Goal: Contribute content: Contribute content

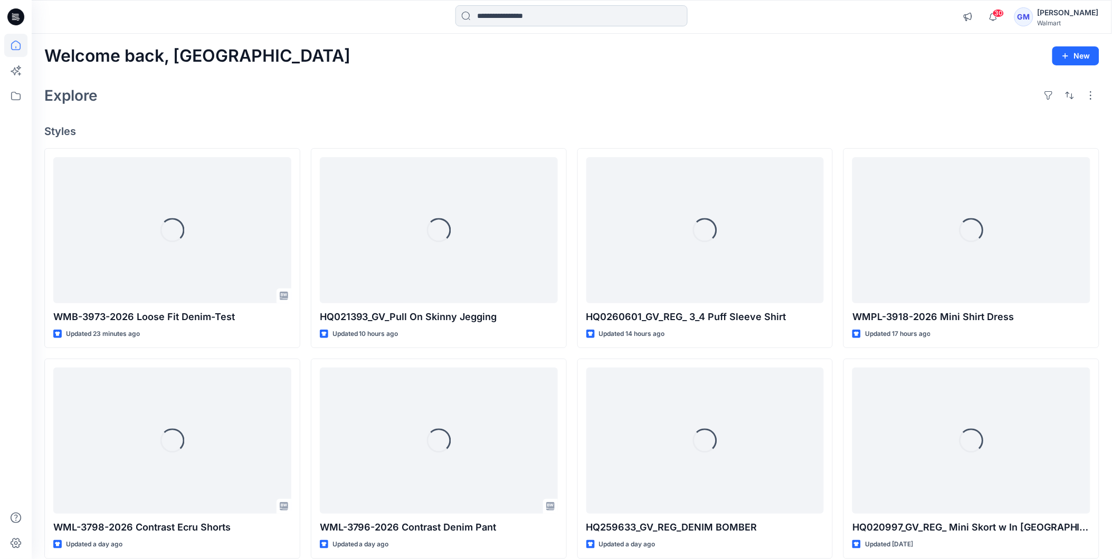
click at [492, 18] on input at bounding box center [571, 15] width 232 height 21
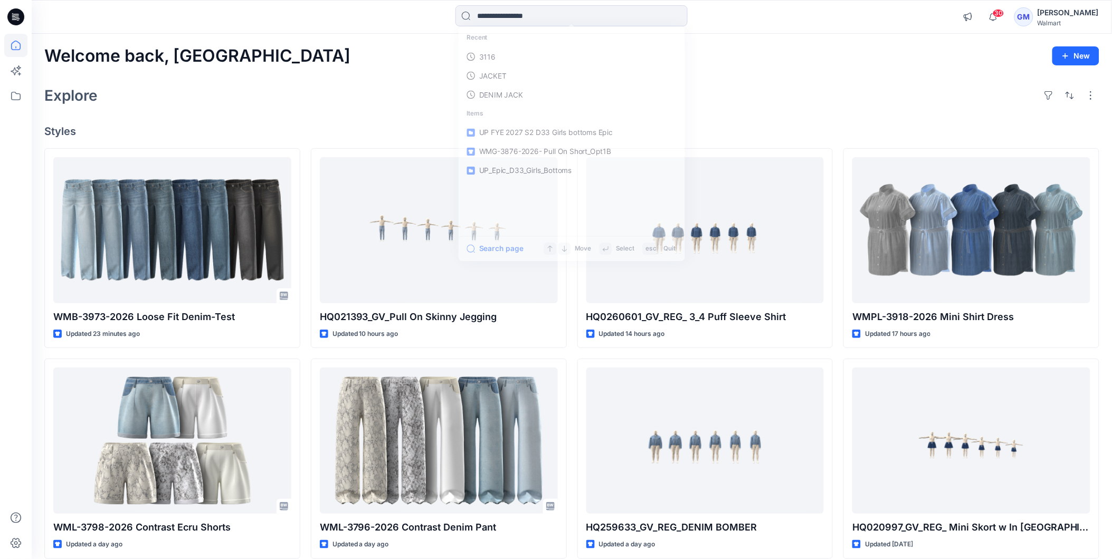
click at [338, 86] on div "Explore" at bounding box center [571, 95] width 1055 height 25
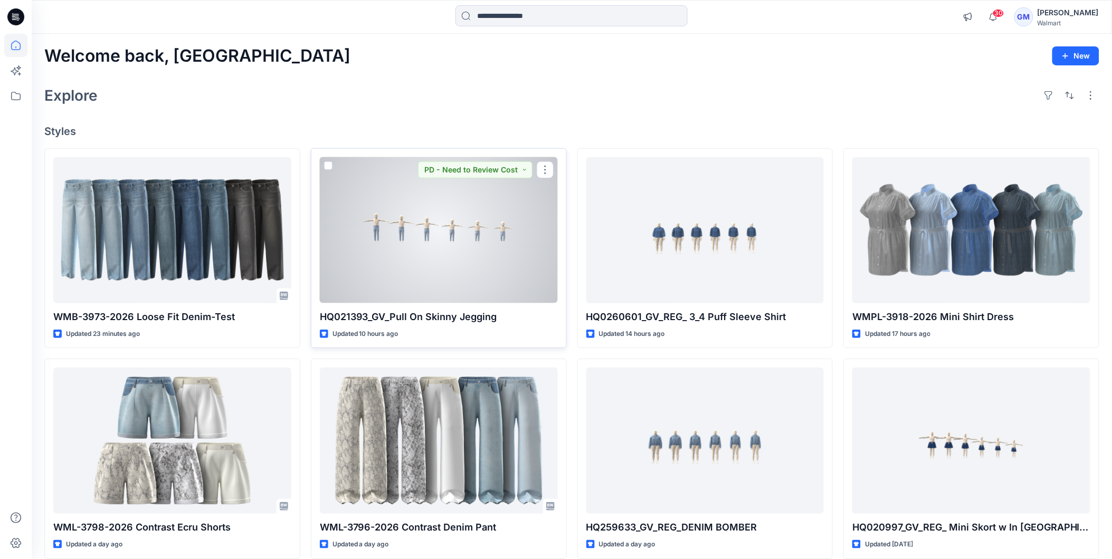
click at [436, 236] on div at bounding box center [439, 230] width 238 height 146
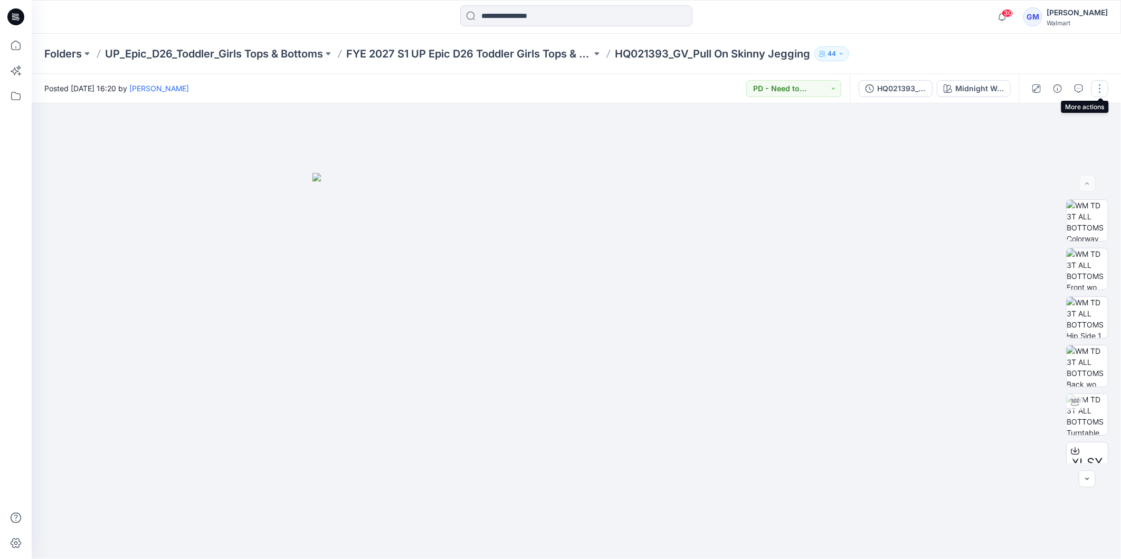
click at [1105, 85] on button "button" at bounding box center [1099, 88] width 17 height 17
click at [1030, 139] on p "Edit" at bounding box center [1032, 142] width 13 height 11
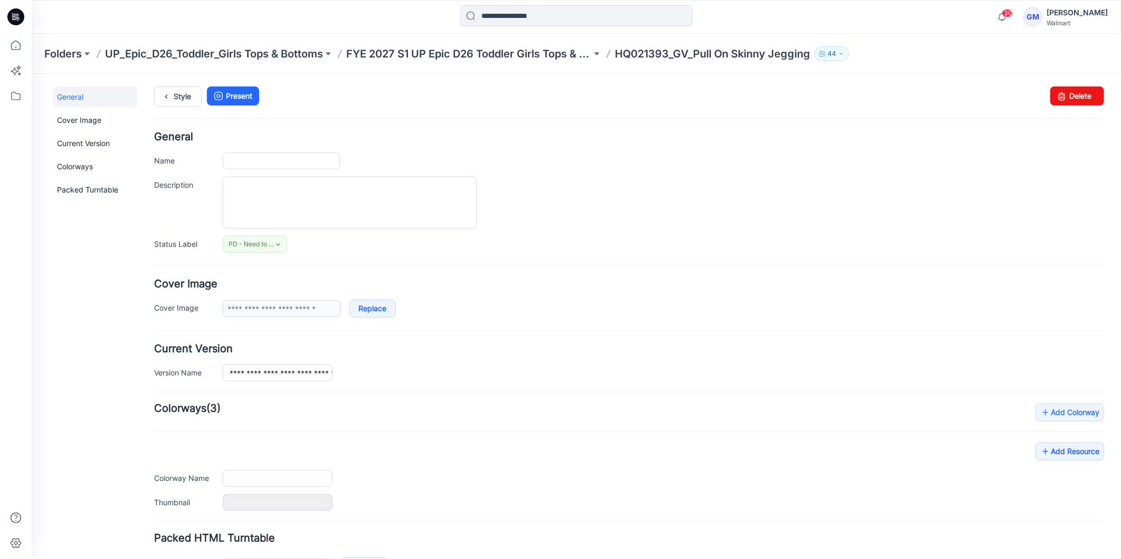
type input "**********"
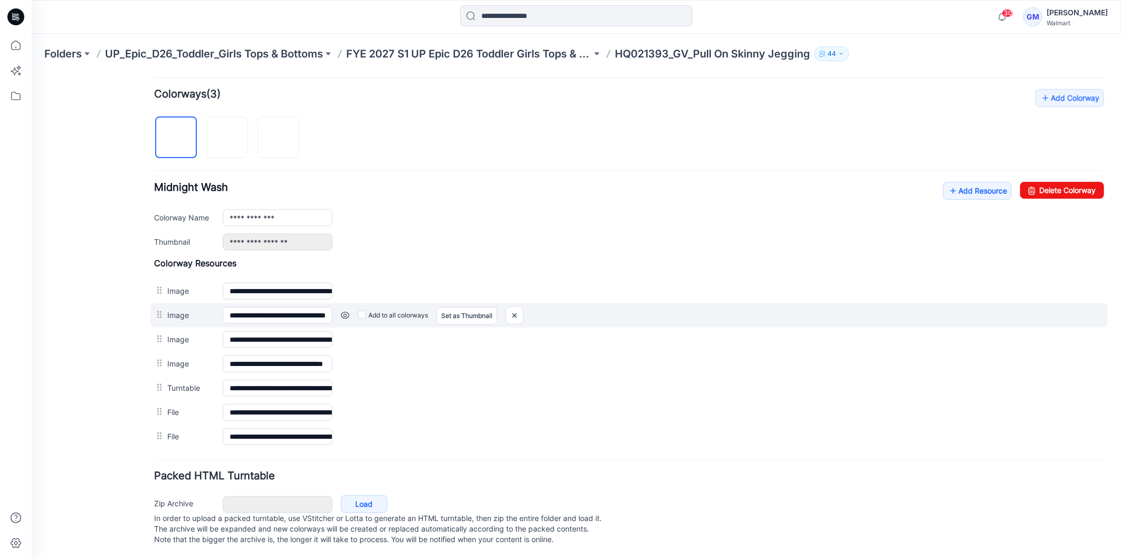
scroll to position [93, 0]
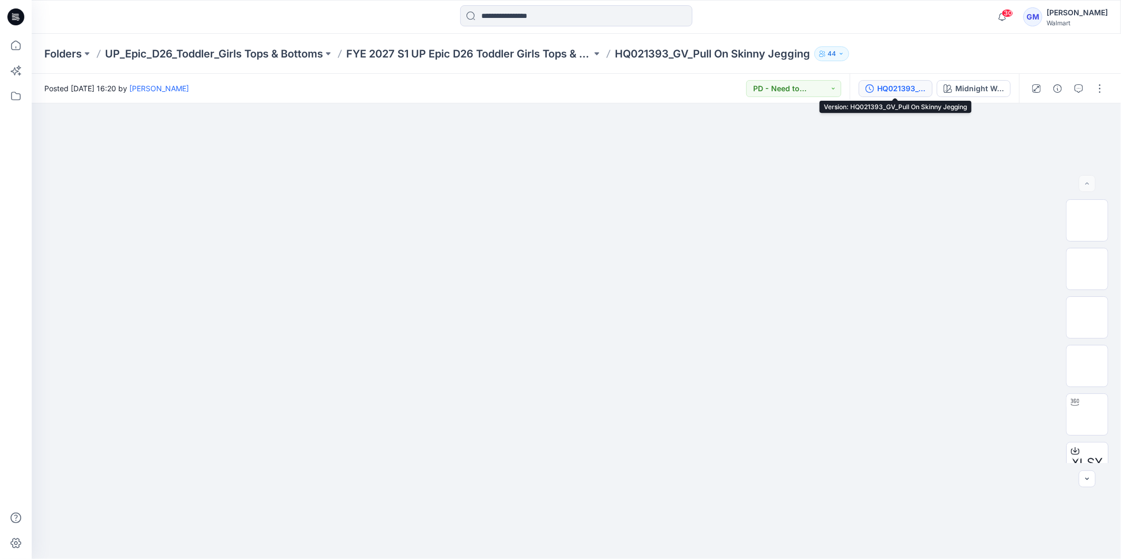
click at [894, 83] on div "HQ021393_GV_Pull On Skinny Jegging" at bounding box center [901, 89] width 49 height 12
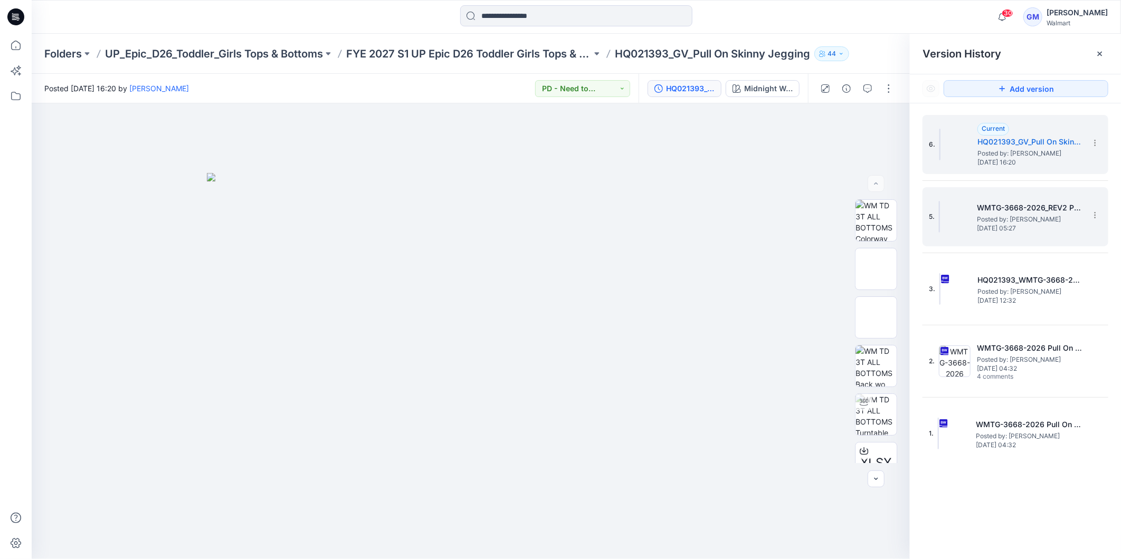
click at [1020, 217] on span "Posted by: [PERSON_NAME]" at bounding box center [1030, 219] width 106 height 11
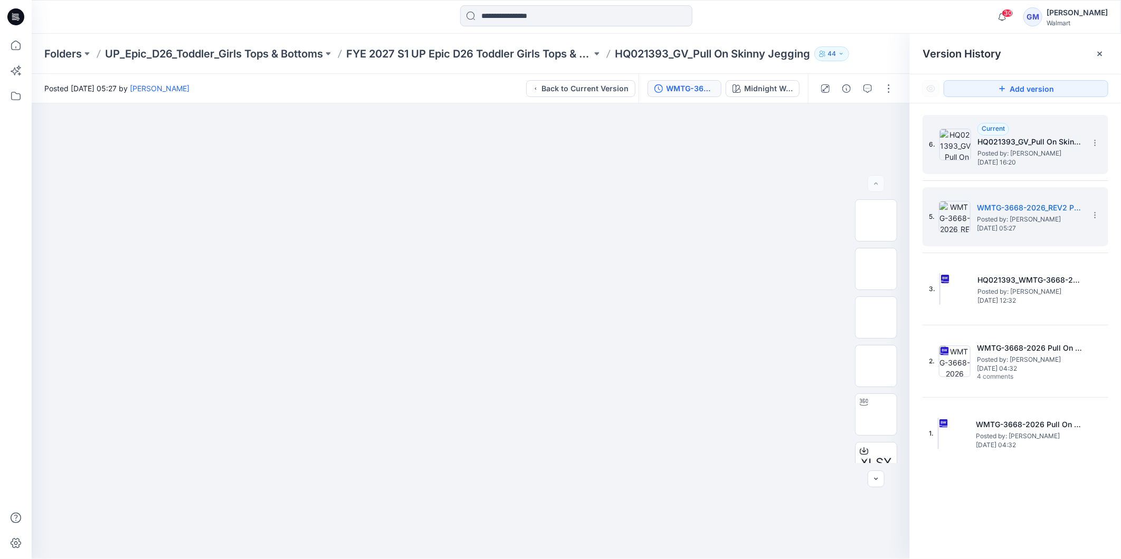
click at [1025, 145] on h5 "HQ021393_GV_Pull On Skinny Jegging" at bounding box center [1030, 142] width 106 height 13
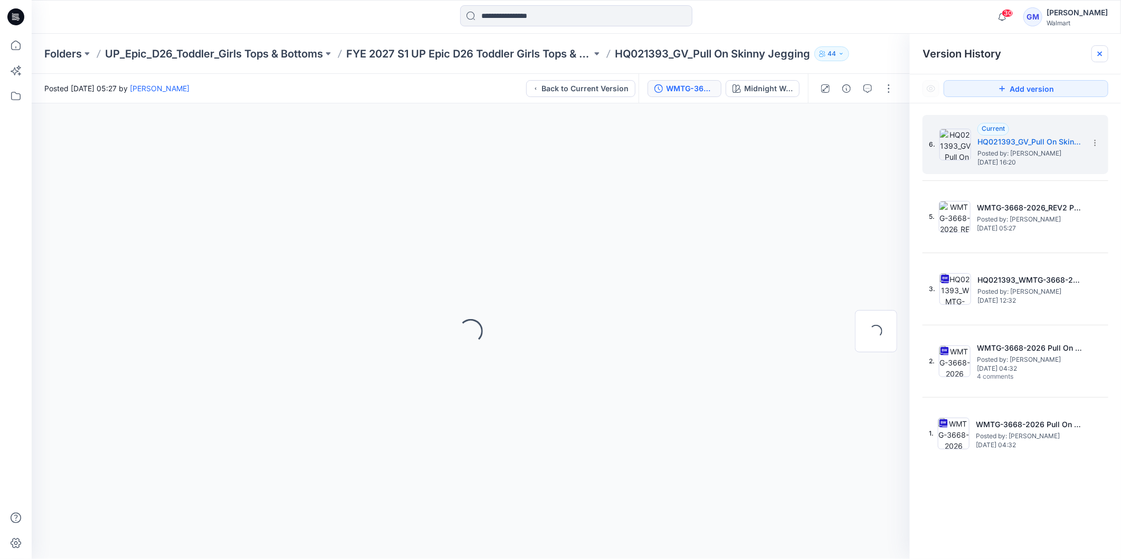
click at [1094, 54] on div at bounding box center [1099, 53] width 17 height 17
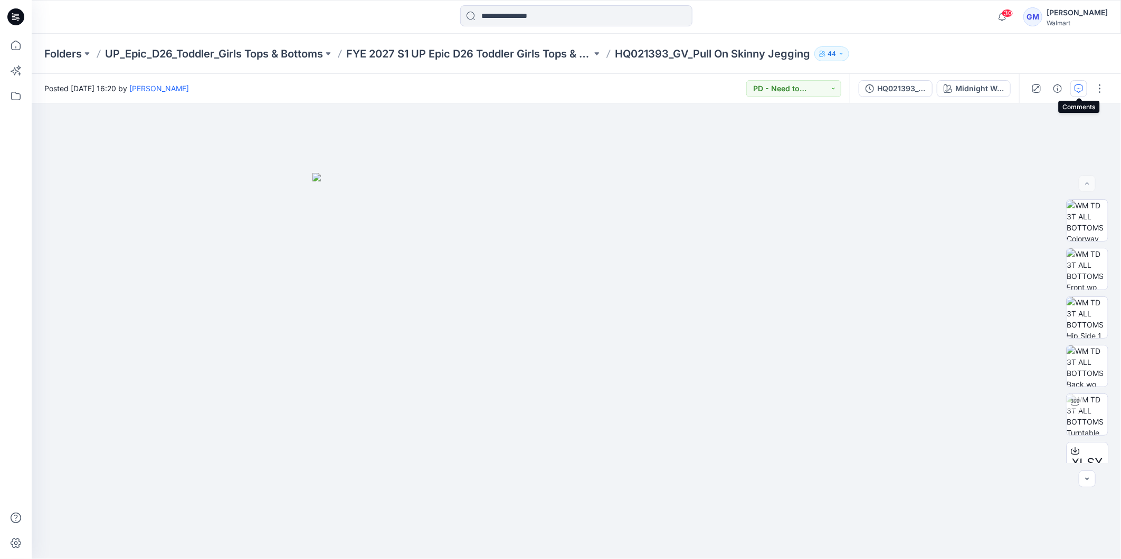
click at [1078, 88] on icon "button" at bounding box center [1078, 88] width 8 height 8
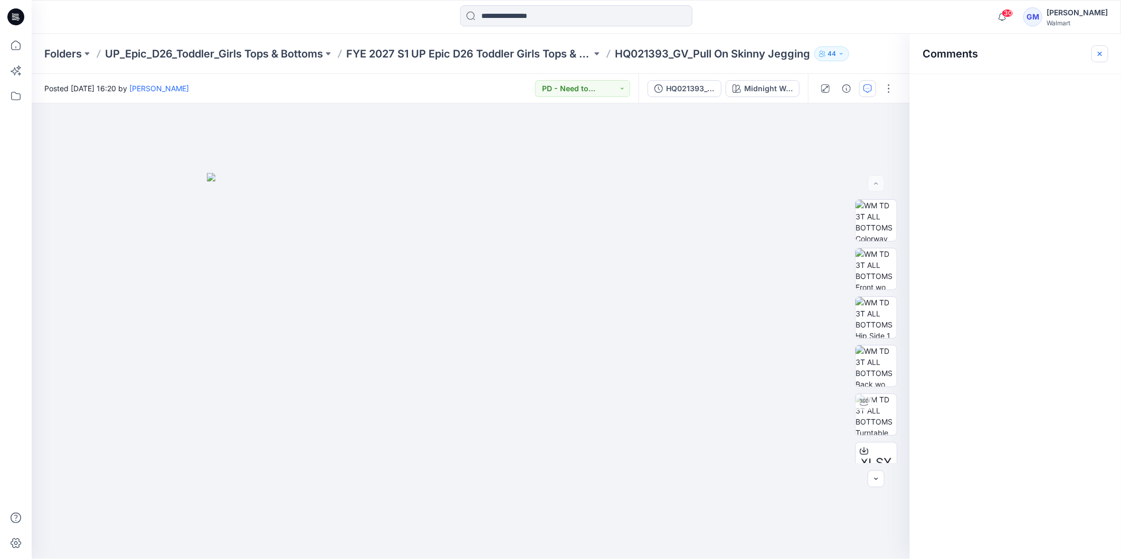
click at [1102, 54] on icon "button" at bounding box center [1099, 54] width 8 height 8
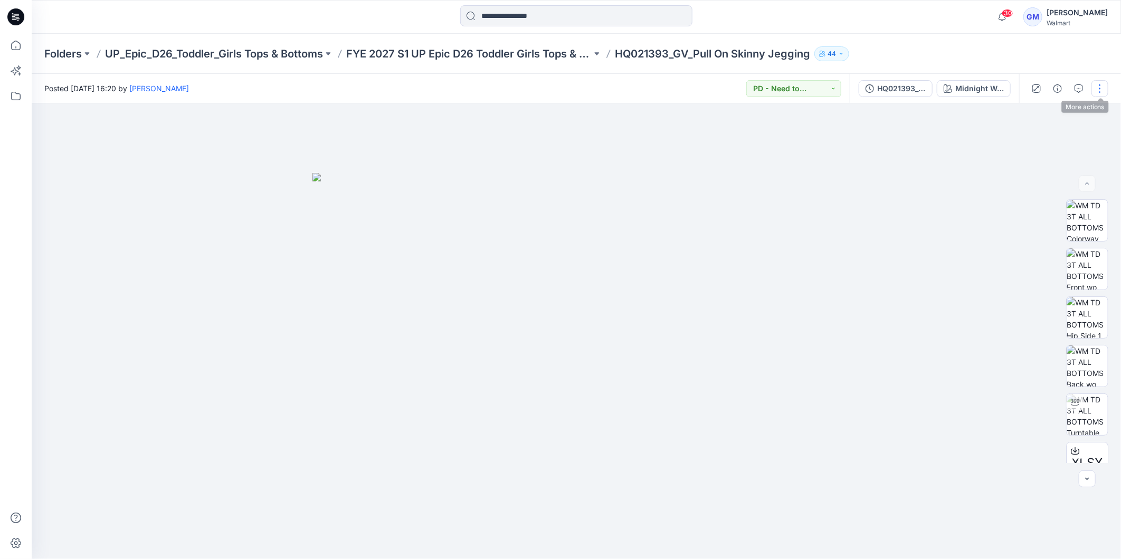
click at [1099, 82] on button "button" at bounding box center [1099, 88] width 17 height 17
click at [1036, 139] on p "Edit" at bounding box center [1032, 142] width 13 height 11
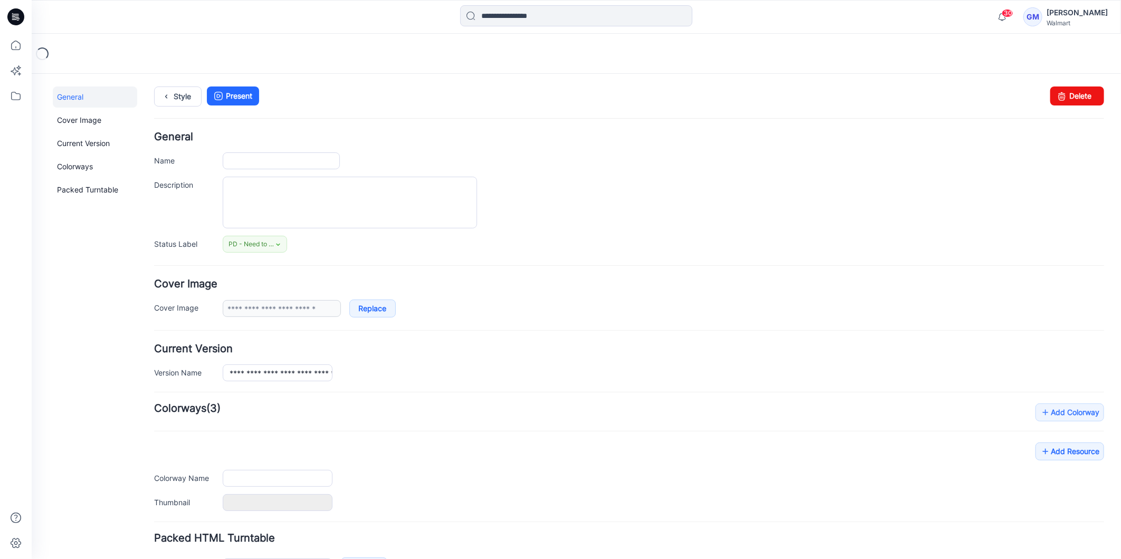
type input "**********"
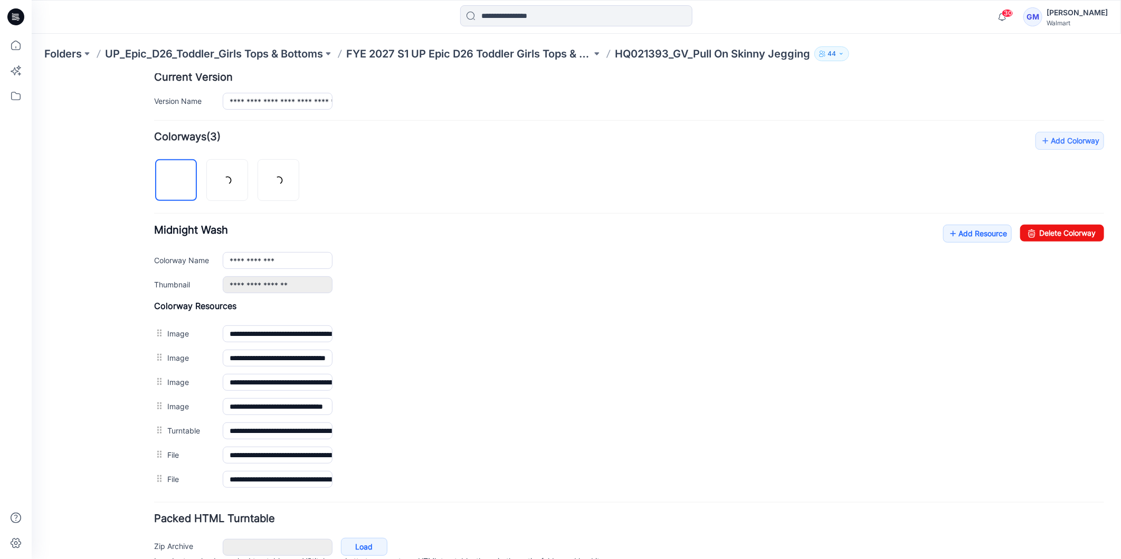
scroll to position [328, 0]
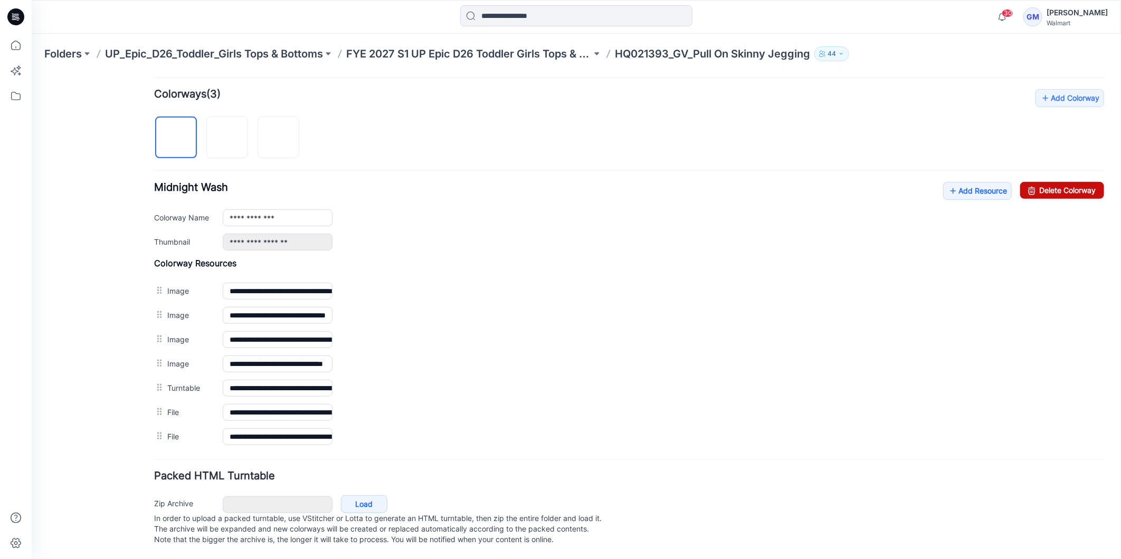
click at [1064, 181] on link "Delete Colorway" at bounding box center [1061, 189] width 84 height 17
click at [229, 120] on form "**********" at bounding box center [629, 182] width 950 height 731
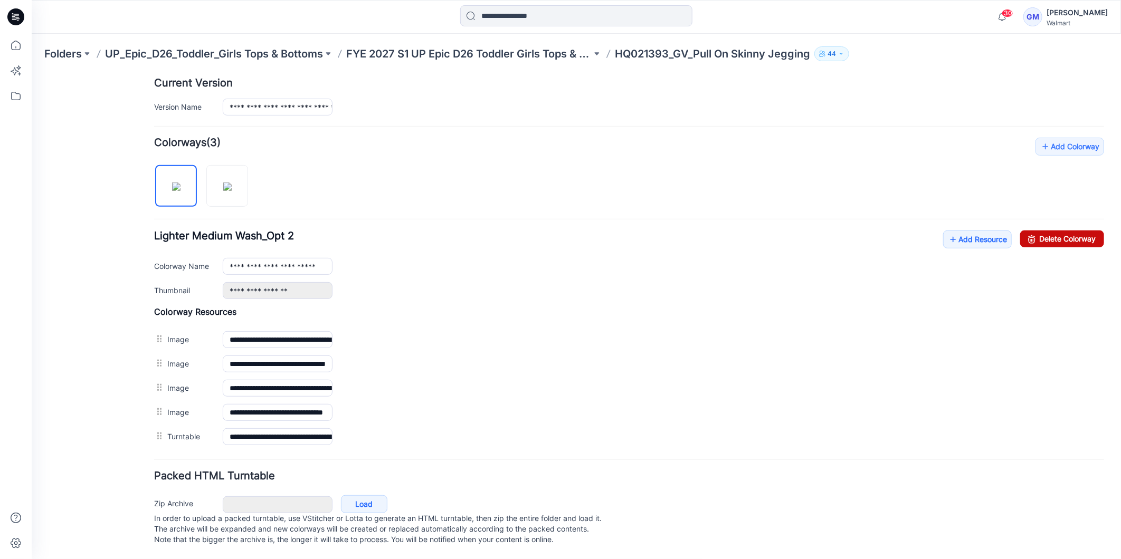
drag, startPoint x: 1073, startPoint y: 222, endPoint x: 644, endPoint y: 127, distance: 439.4
click at [1073, 230] on link "Delete Colorway" at bounding box center [1061, 238] width 84 height 17
type input "**********"
click at [172, 182] on img at bounding box center [175, 186] width 8 height 8
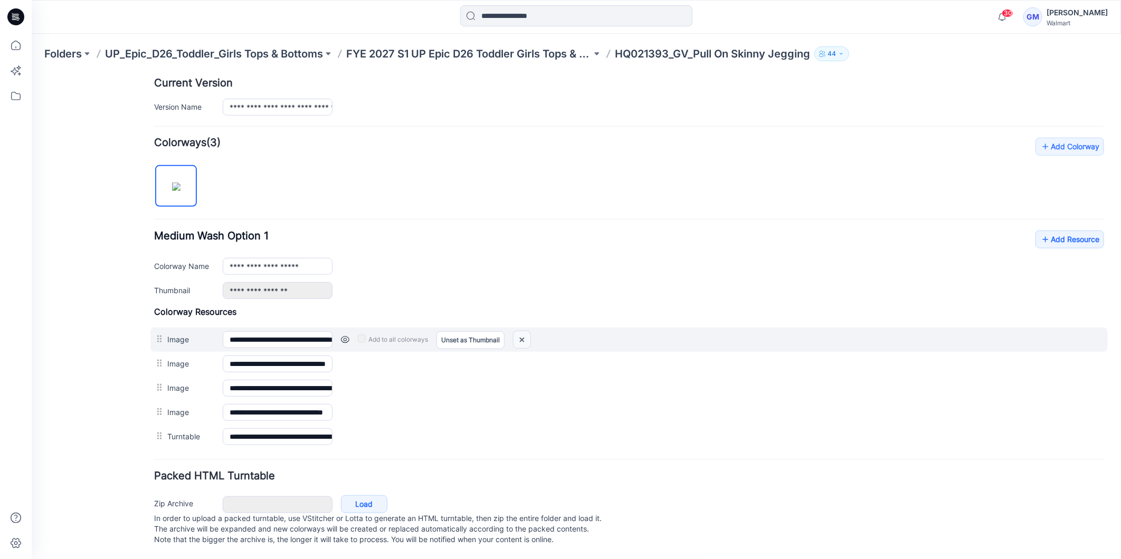
click at [524, 331] on img at bounding box center [521, 339] width 17 height 17
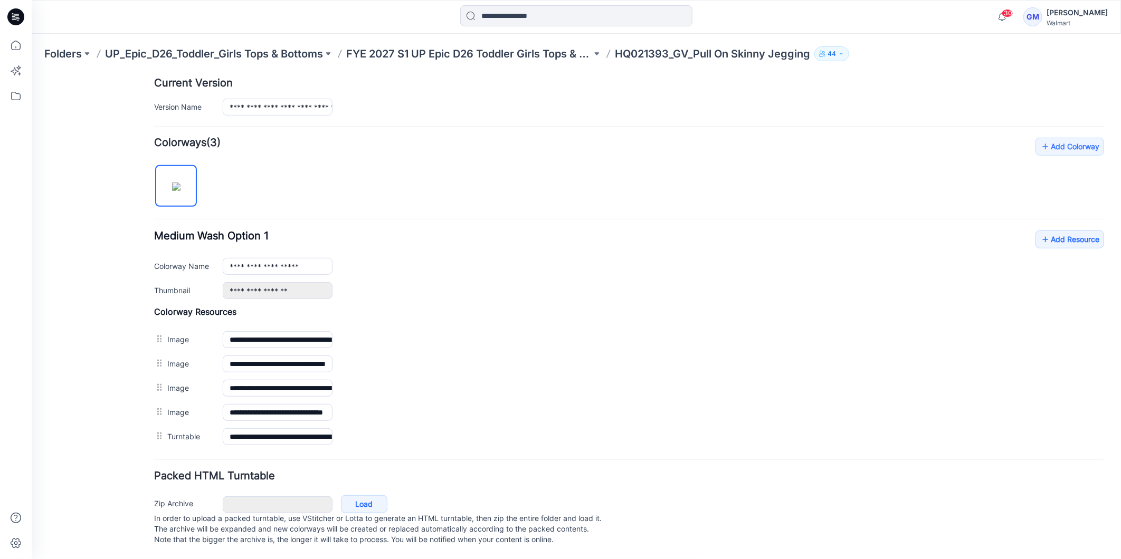
click at [31, 73] on img at bounding box center [31, 73] width 0 height 0
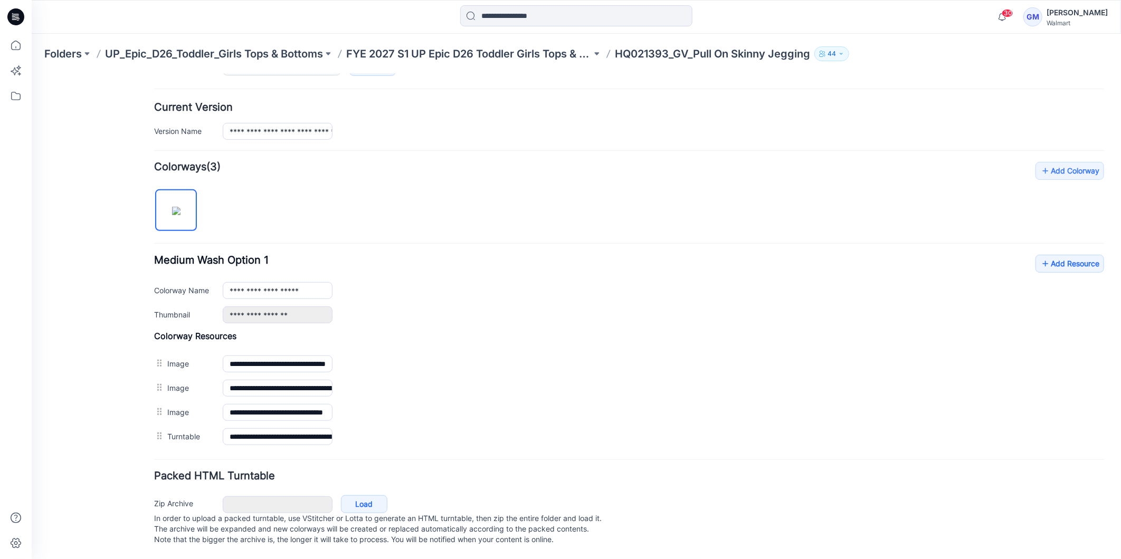
scroll to position [254, 0]
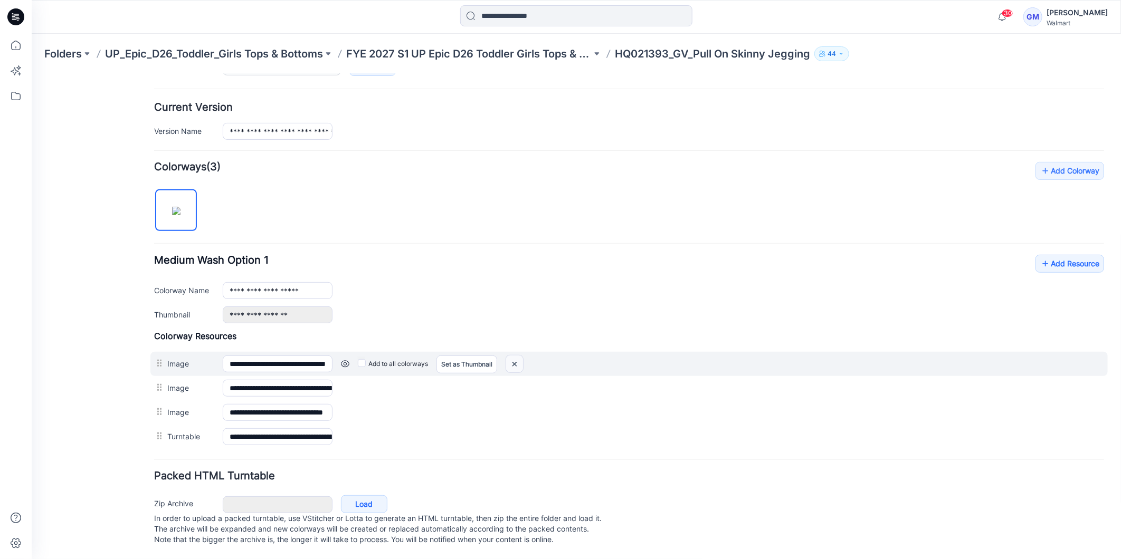
click at [514, 355] on img at bounding box center [513, 363] width 17 height 17
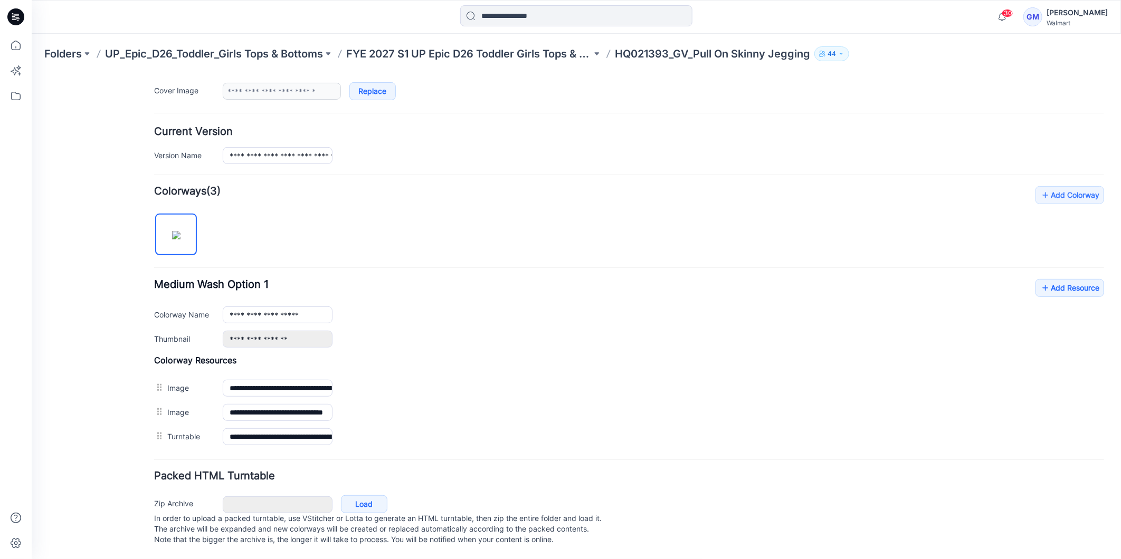
scroll to position [230, 0]
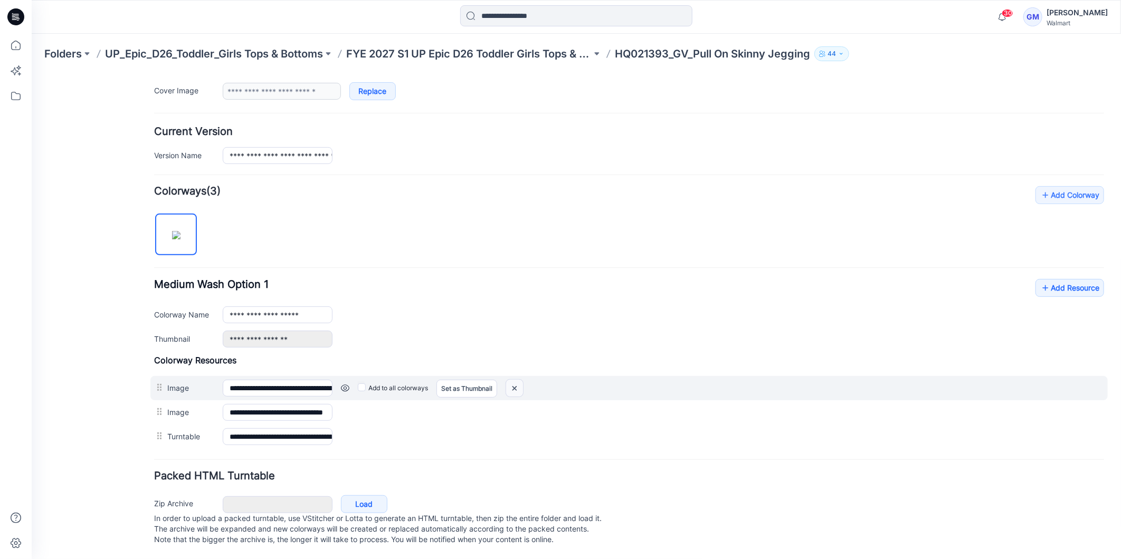
click at [514, 379] on img at bounding box center [513, 387] width 17 height 17
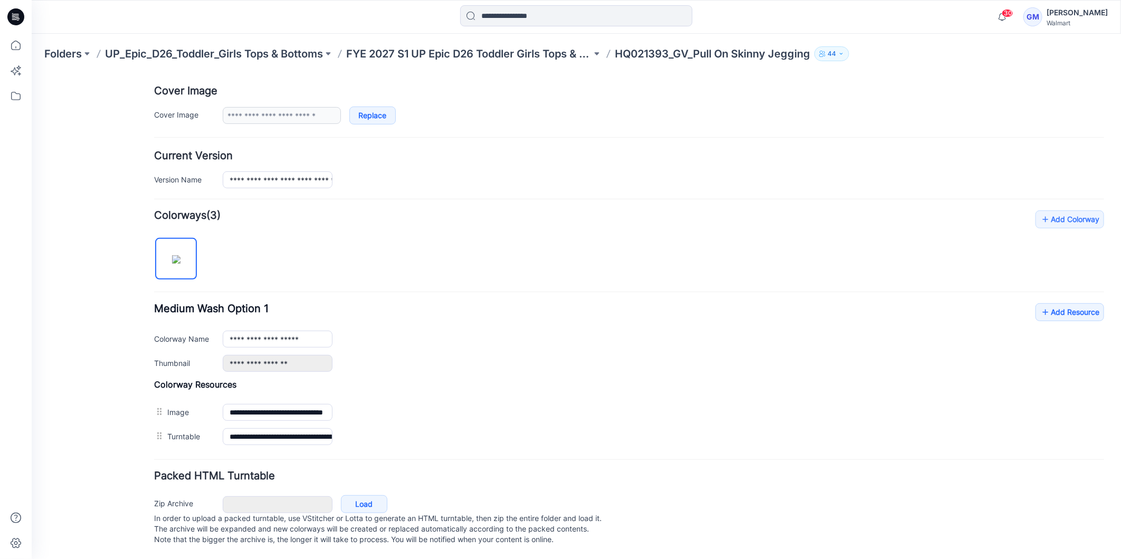
scroll to position [206, 0]
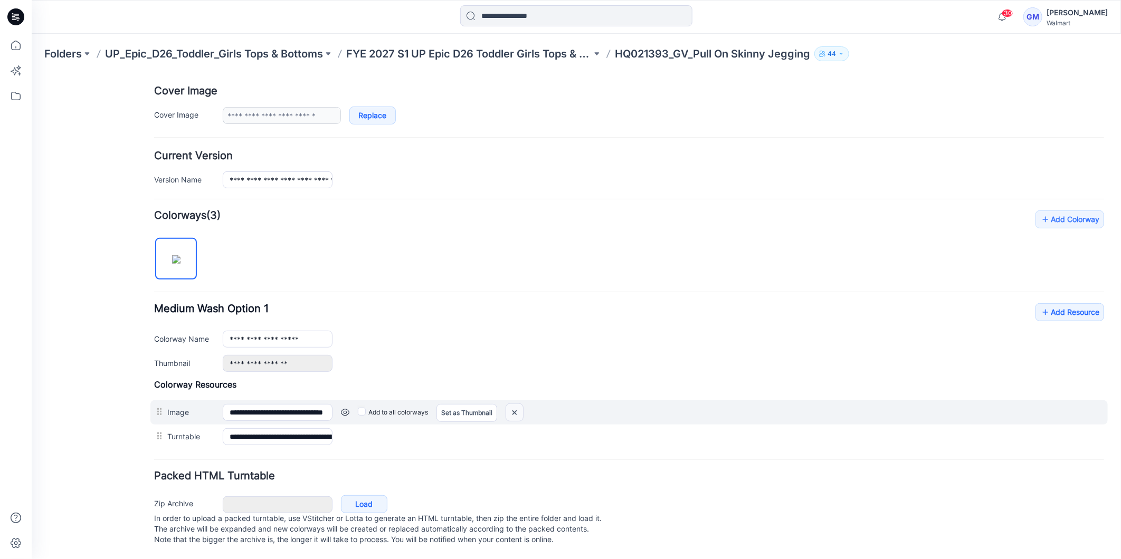
click at [511, 404] on img at bounding box center [513, 412] width 17 height 17
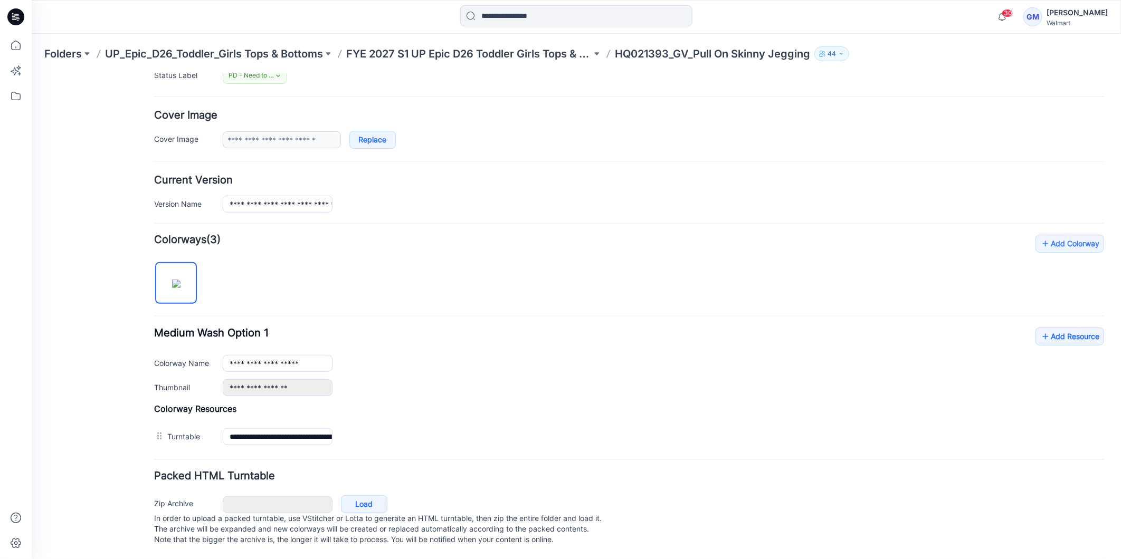
scroll to position [181, 0]
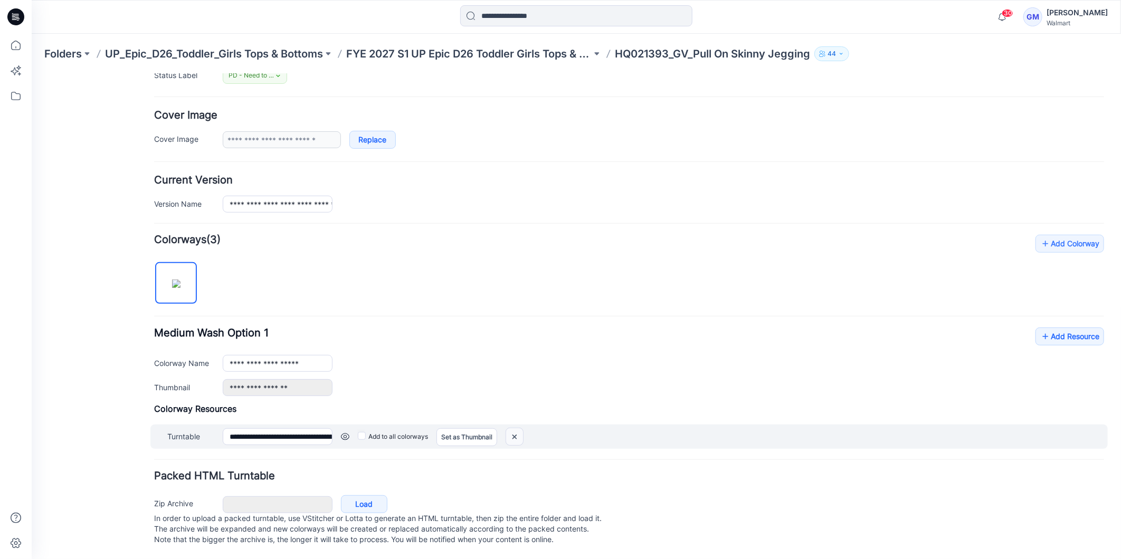
click at [512, 428] on img at bounding box center [513, 436] width 17 height 17
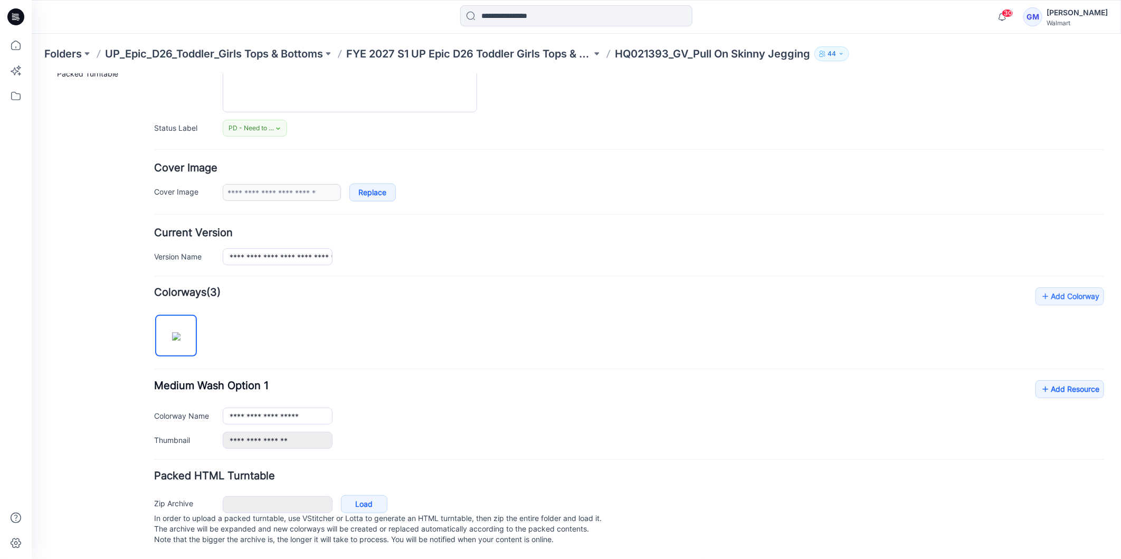
scroll to position [128, 0]
click at [360, 495] on link "Load" at bounding box center [363, 504] width 46 height 18
click at [17, 35] on icon at bounding box center [15, 45] width 23 height 23
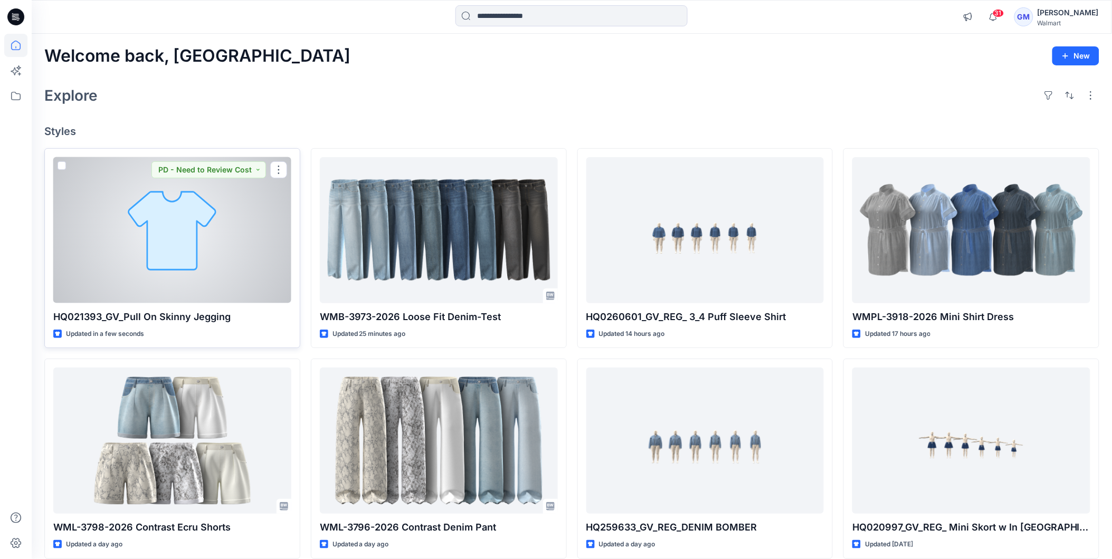
click at [215, 234] on div at bounding box center [172, 230] width 238 height 146
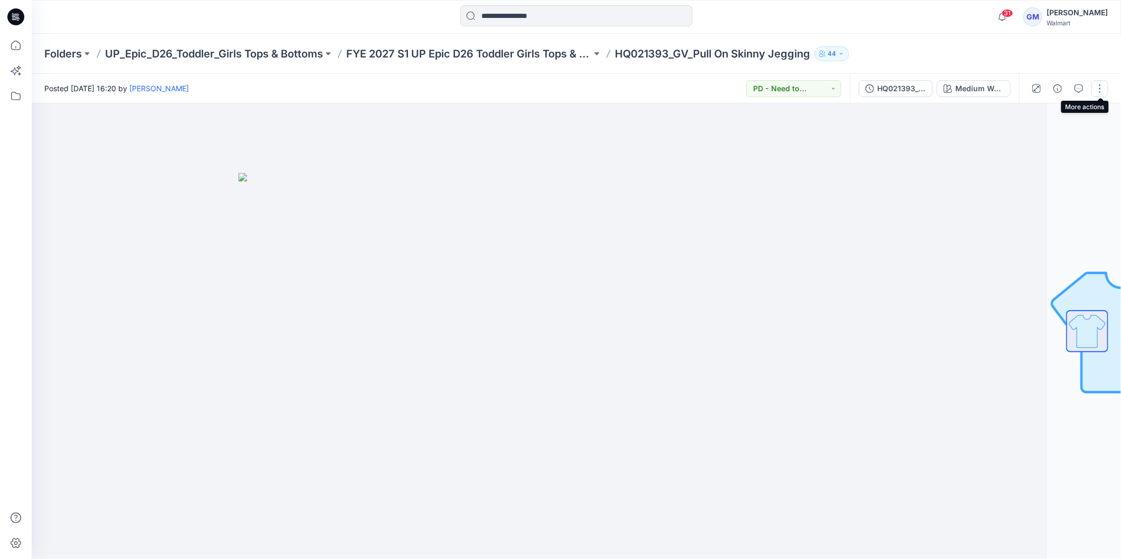
click at [1095, 88] on button "button" at bounding box center [1099, 88] width 17 height 17
click at [1025, 134] on button "Edit" at bounding box center [1055, 142] width 97 height 20
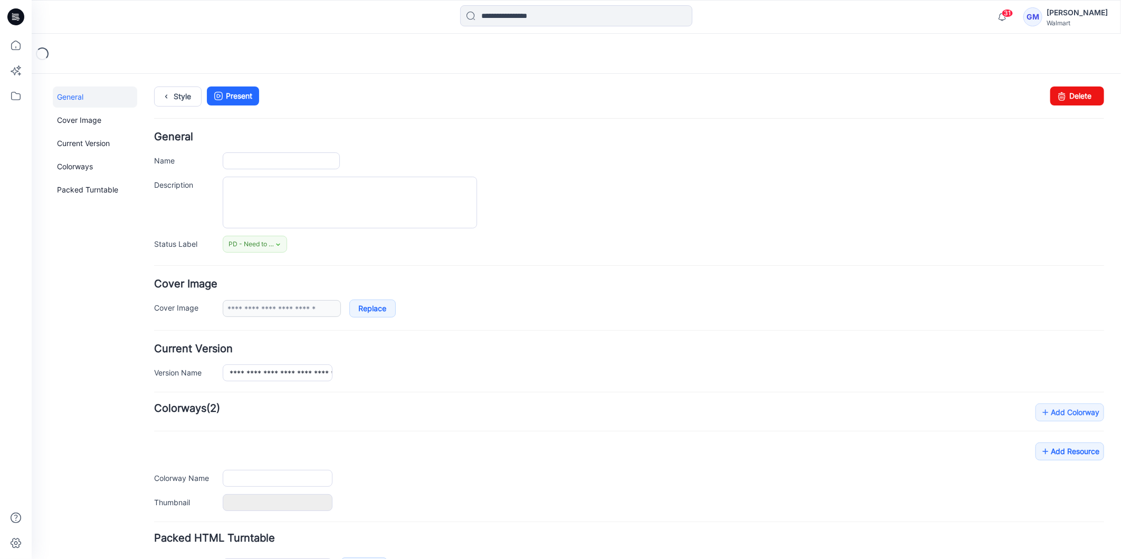
type input "**********"
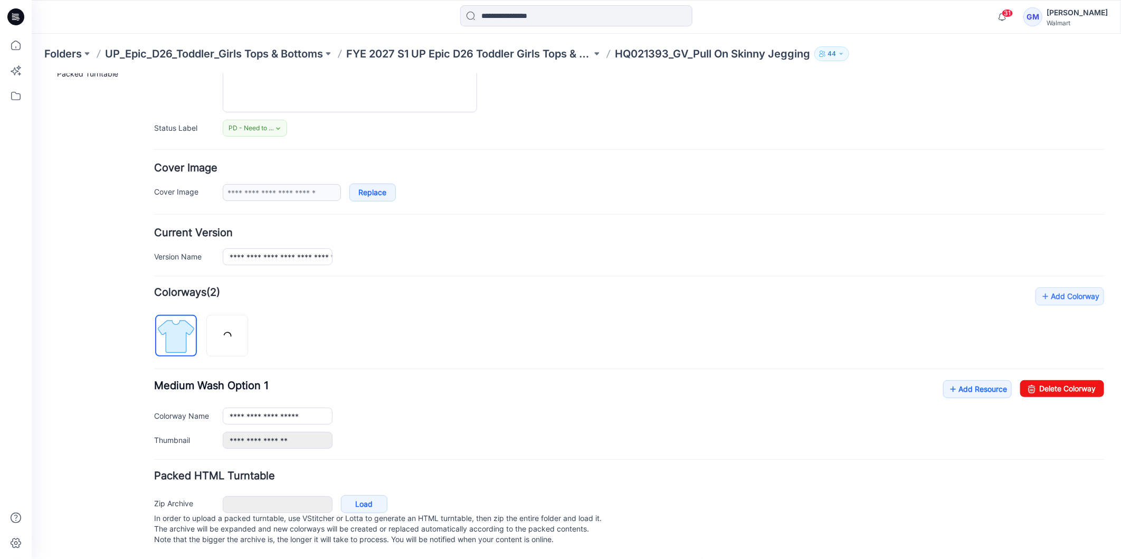
scroll to position [128, 0]
click at [1058, 380] on link "Delete Colorway" at bounding box center [1061, 388] width 84 height 17
type input "**********"
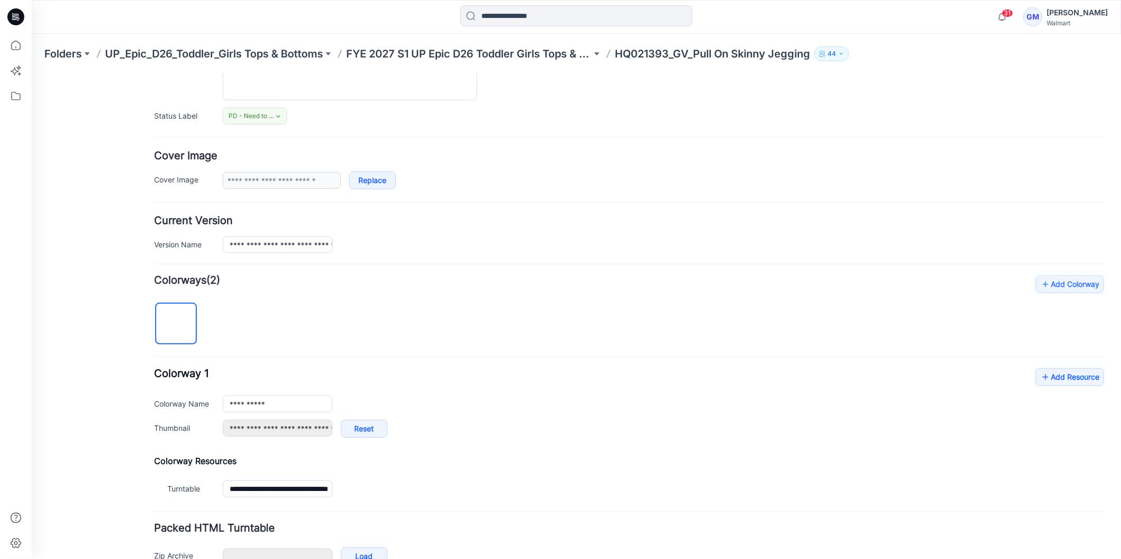
scroll to position [187, 0]
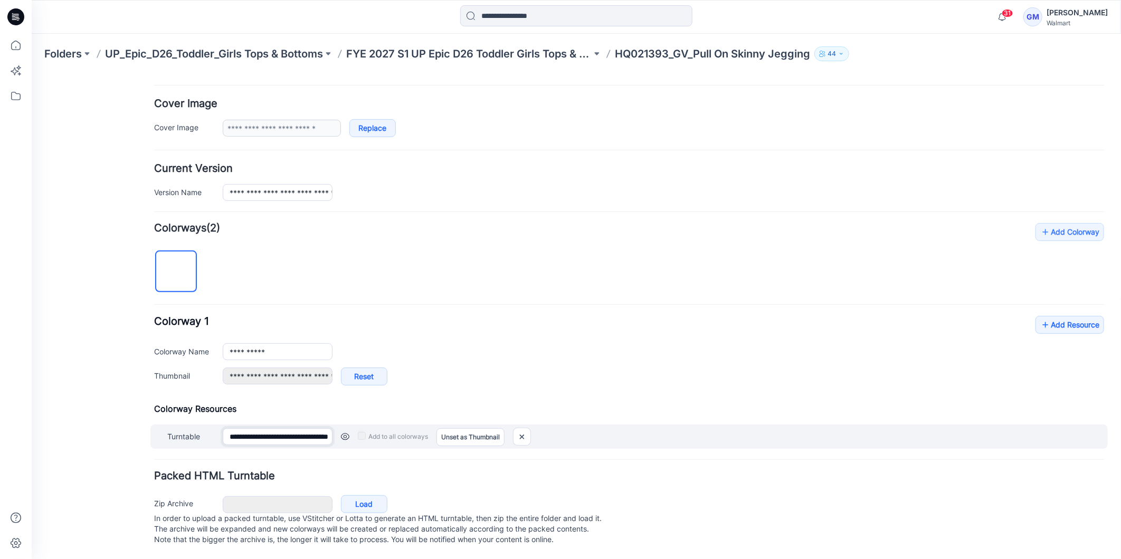
drag, startPoint x: 271, startPoint y: 431, endPoint x: 320, endPoint y: 428, distance: 49.1
click at [320, 428] on input "**********" at bounding box center [277, 436] width 110 height 17
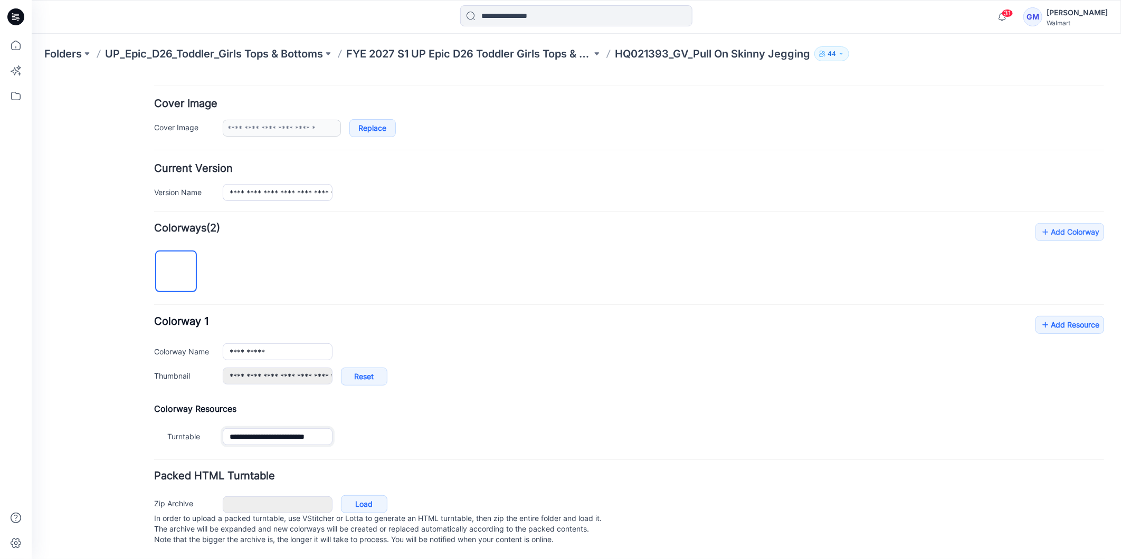
type input "**********"
click at [521, 245] on div "**********" at bounding box center [629, 336] width 950 height 226
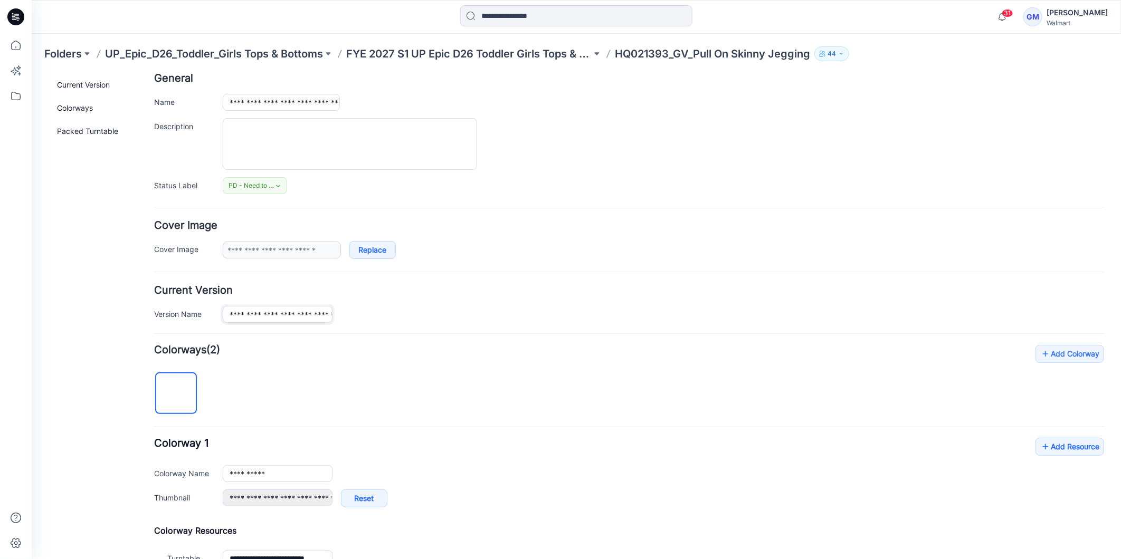
scroll to position [0, 31]
drag, startPoint x: 226, startPoint y: 314, endPoint x: 377, endPoint y: 318, distance: 151.0
click at [377, 318] on div "**********" at bounding box center [662, 313] width 881 height 17
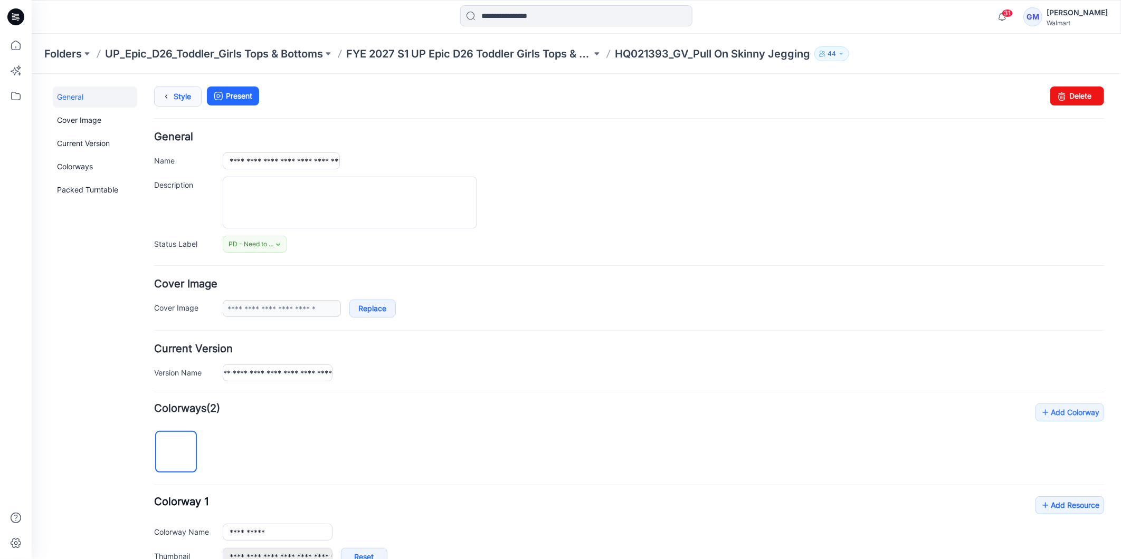
scroll to position [0, 0]
click at [181, 94] on link "Style" at bounding box center [177, 96] width 47 height 20
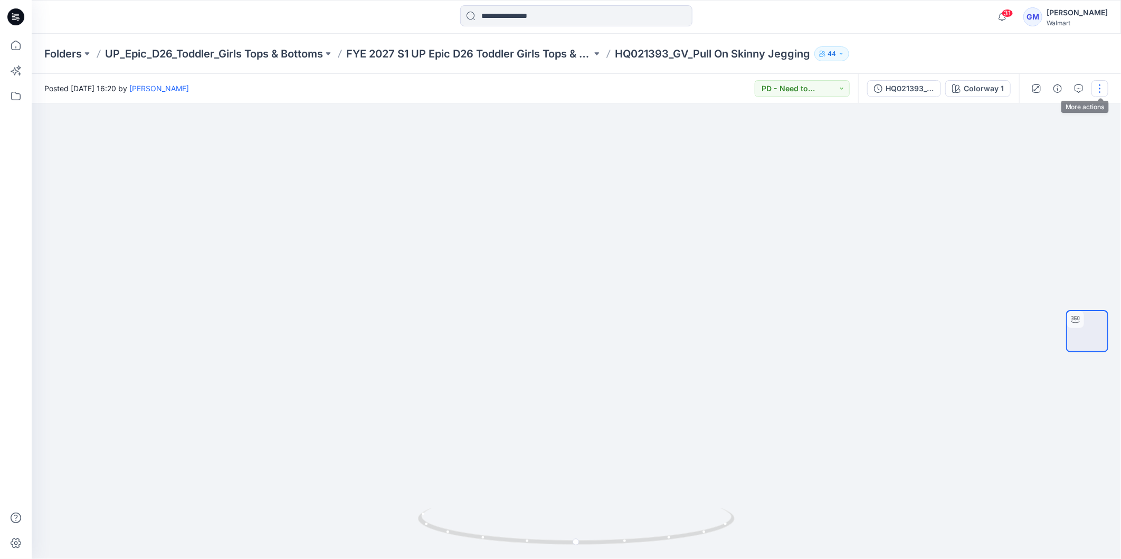
click at [1104, 82] on button "button" at bounding box center [1099, 88] width 17 height 17
click at [1027, 135] on button "Edit" at bounding box center [1055, 142] width 97 height 20
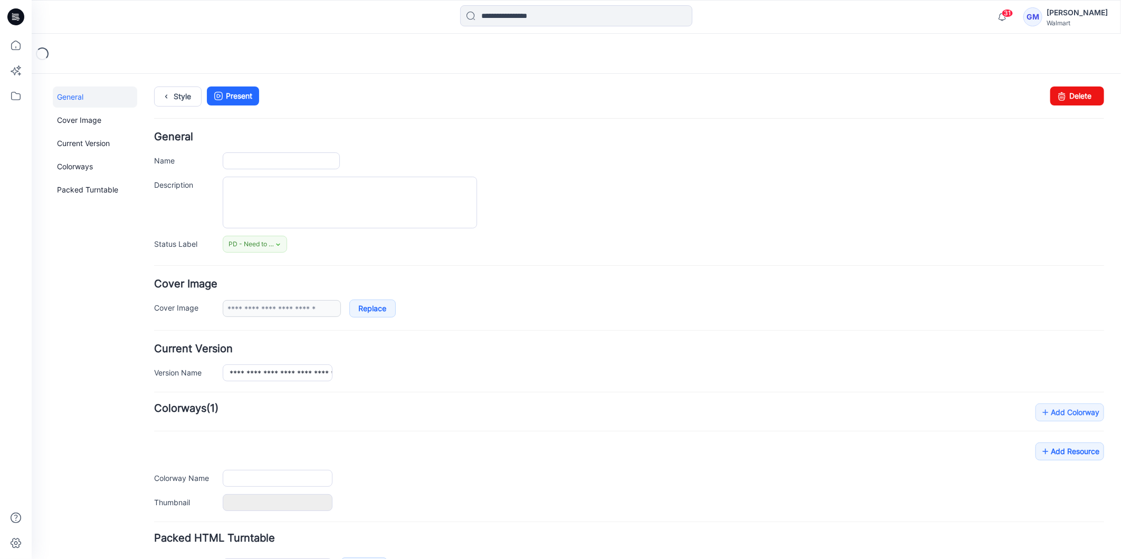
type input "**********"
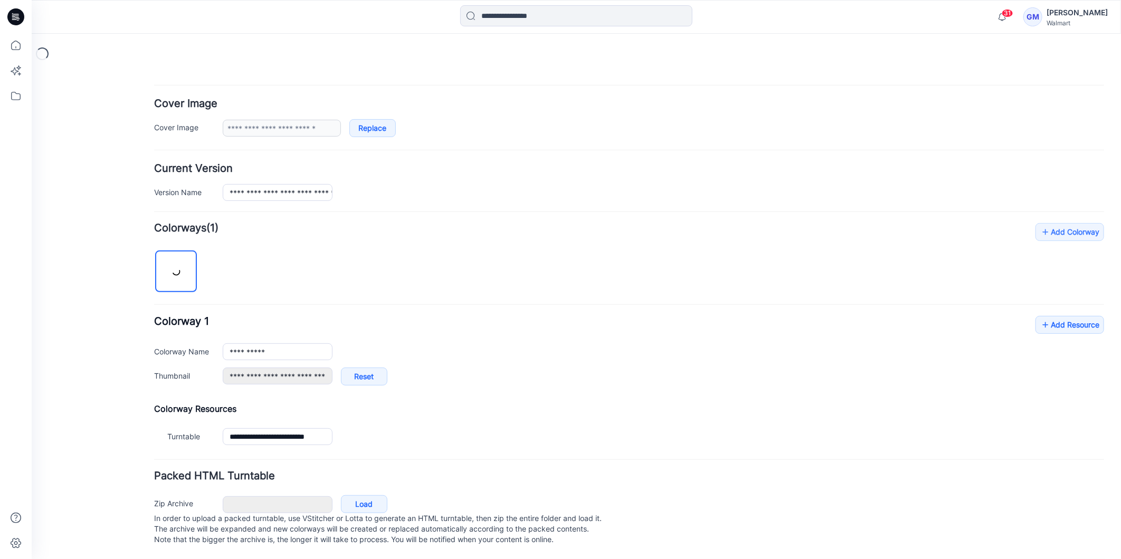
scroll to position [193, 0]
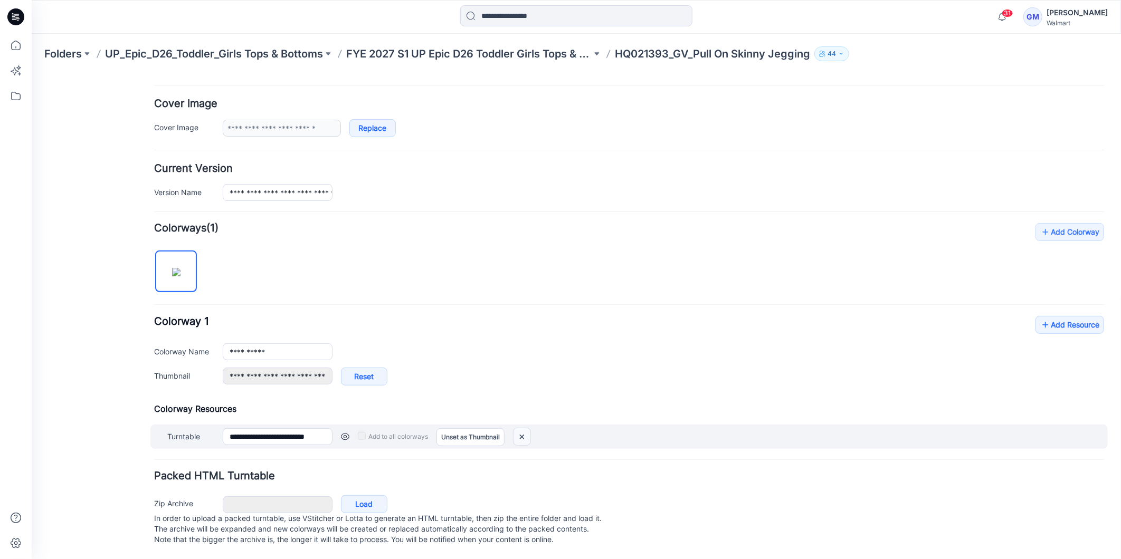
click at [519, 428] on img at bounding box center [521, 436] width 17 height 17
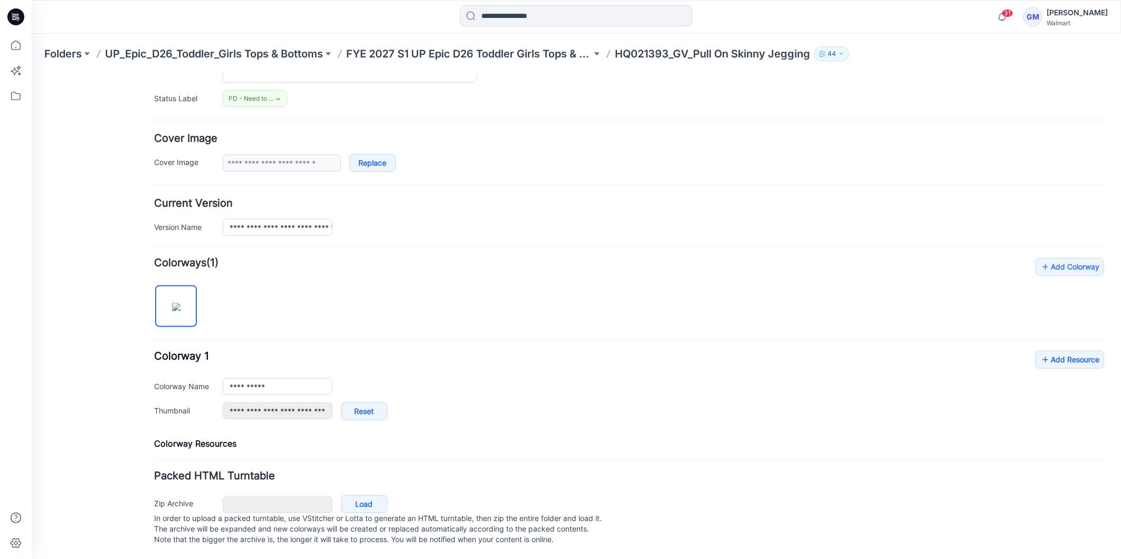
type input "**********"
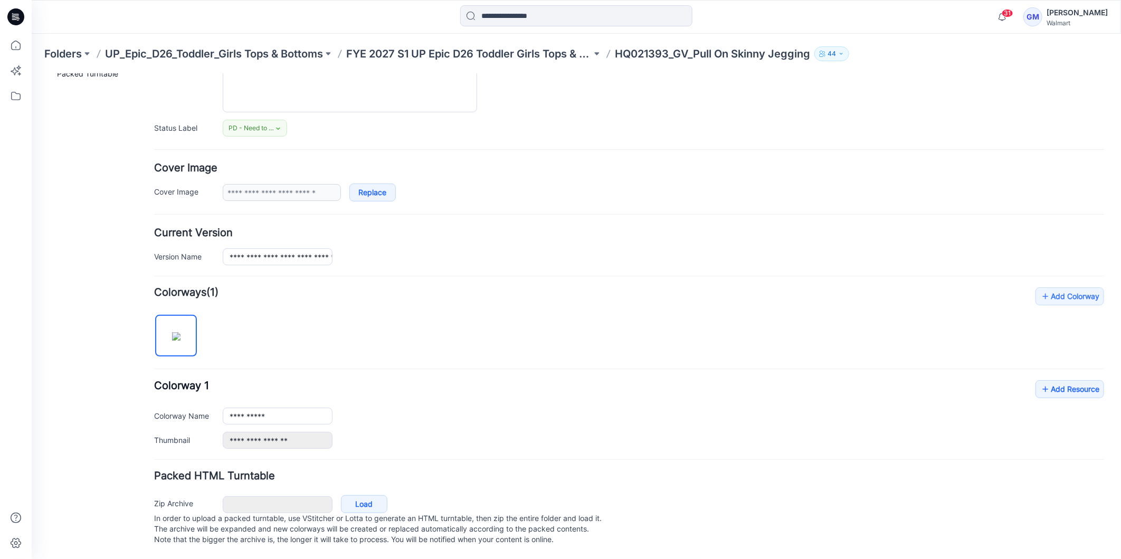
scroll to position [128, 0]
click at [365, 495] on link "Load" at bounding box center [363, 504] width 46 height 18
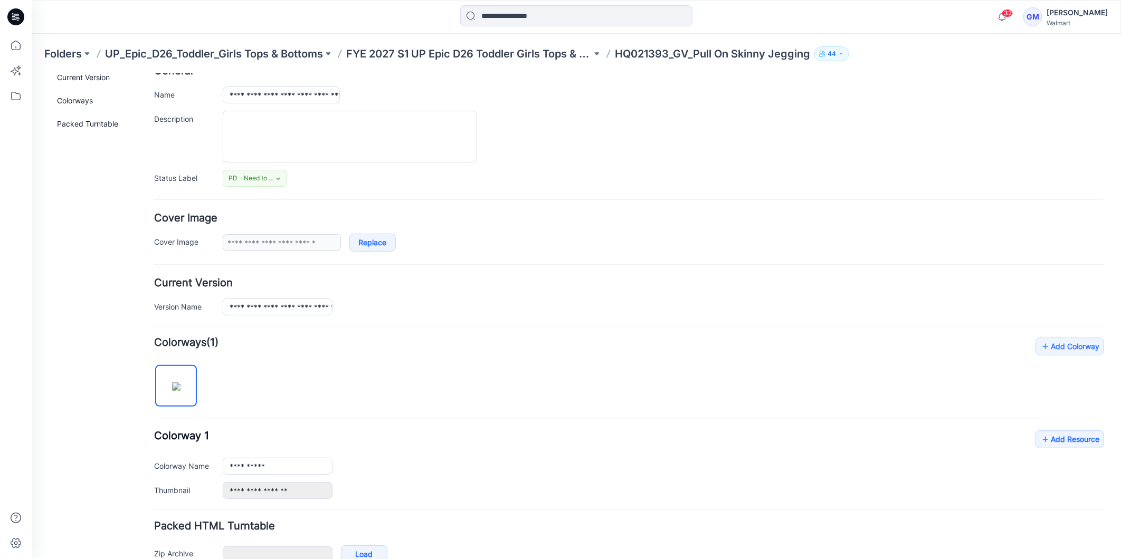
scroll to position [11, 0]
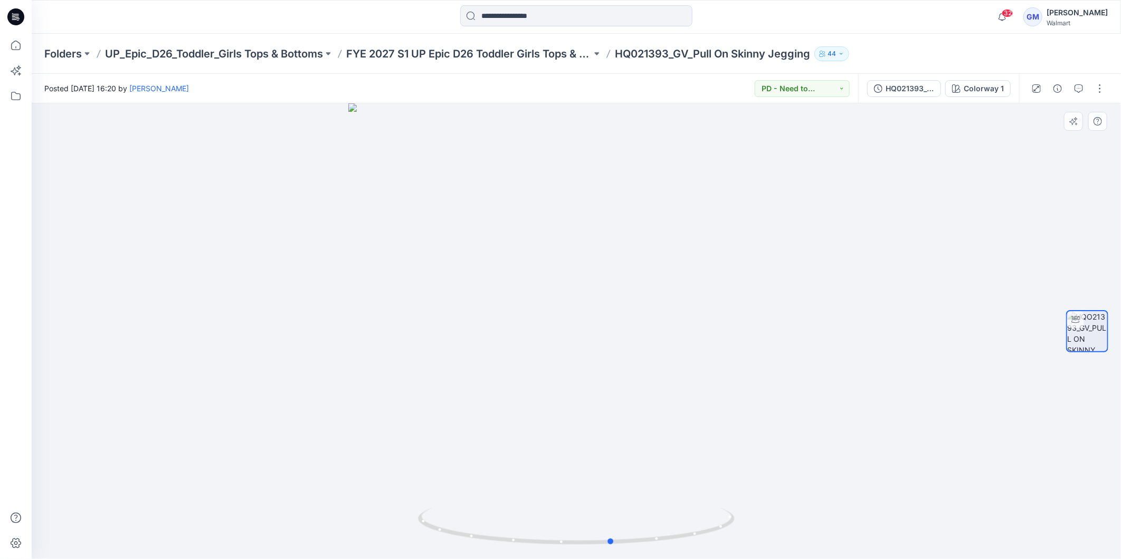
drag, startPoint x: 694, startPoint y: 532, endPoint x: 97, endPoint y: 453, distance: 602.5
click at [97, 453] on div at bounding box center [576, 331] width 1089 height 456
click at [1099, 82] on button "button" at bounding box center [1099, 88] width 17 height 17
click at [1026, 140] on p "Edit" at bounding box center [1032, 142] width 13 height 11
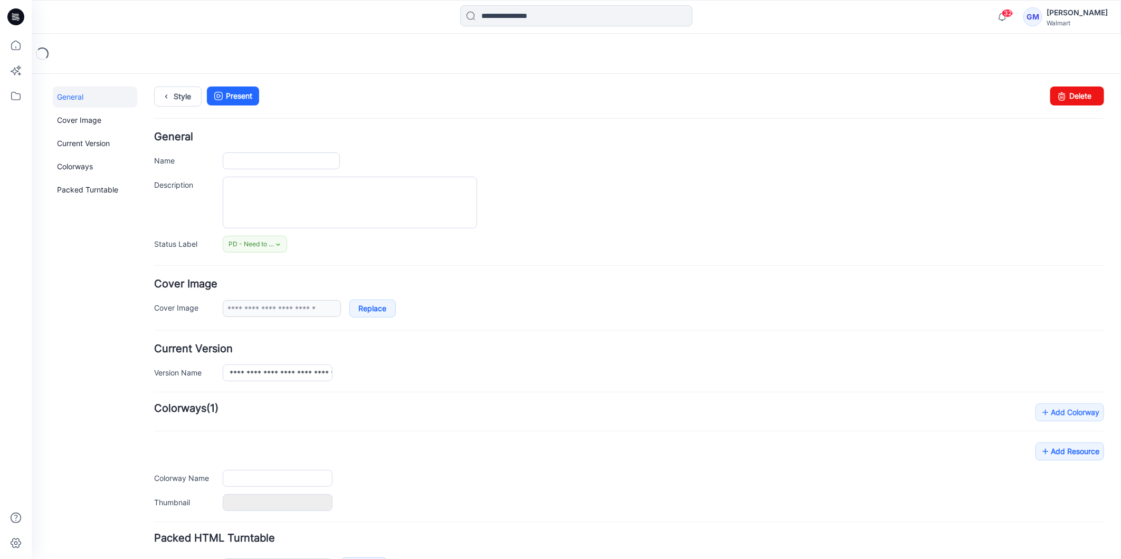
type input "**********"
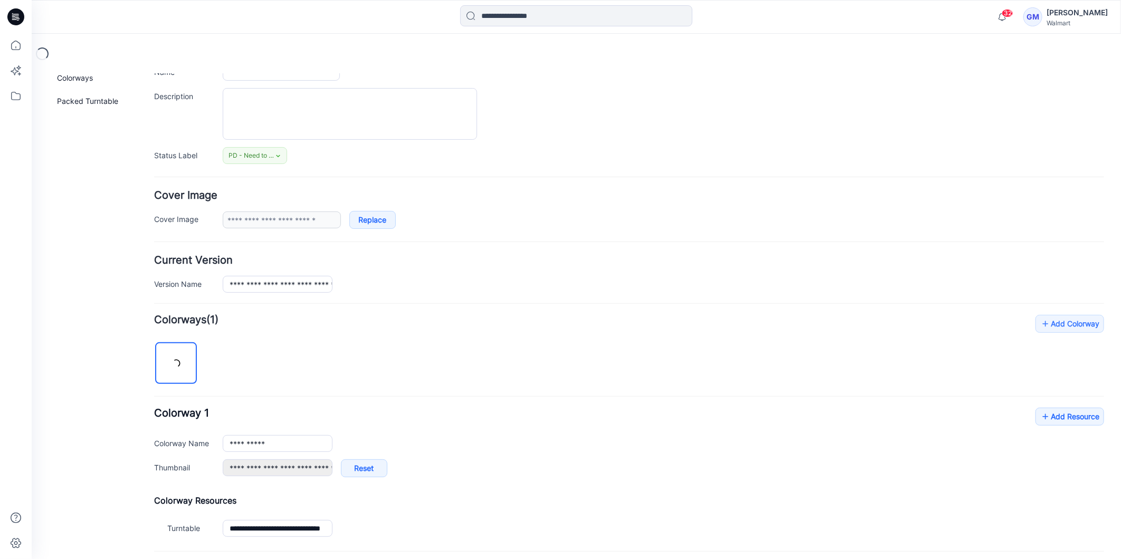
scroll to position [193, 0]
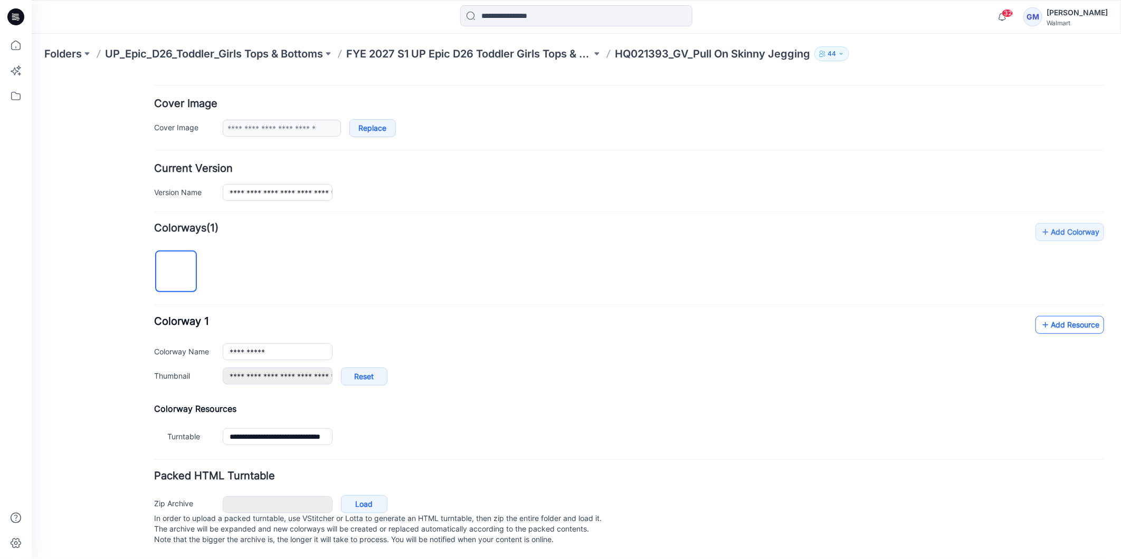
click at [1069, 317] on link "Add Resource" at bounding box center [1069, 325] width 69 height 18
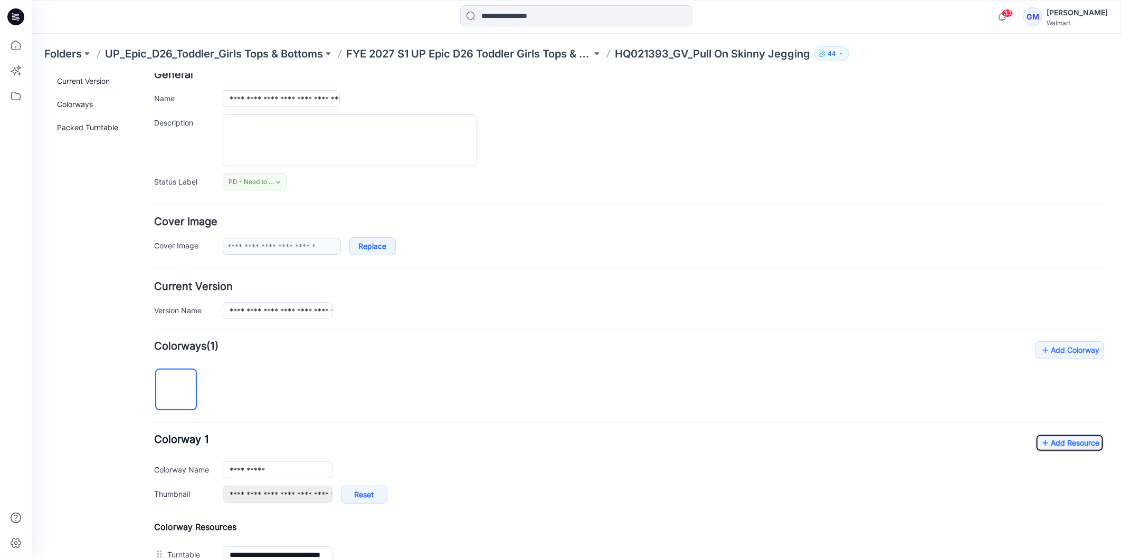
scroll to position [0, 0]
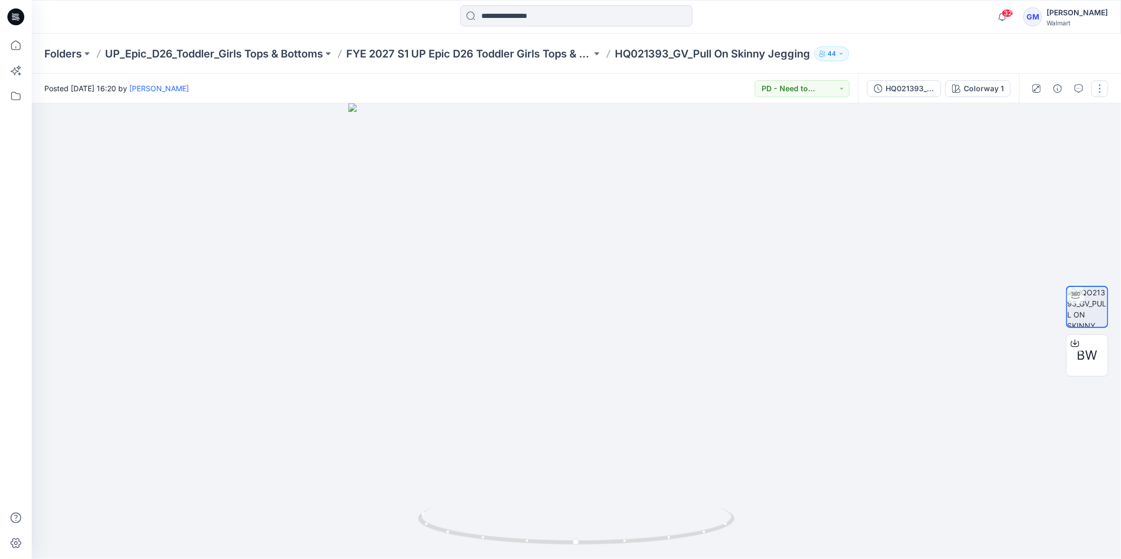
click at [1100, 90] on button "button" at bounding box center [1099, 88] width 17 height 17
click at [1042, 138] on button "Edit" at bounding box center [1055, 142] width 97 height 20
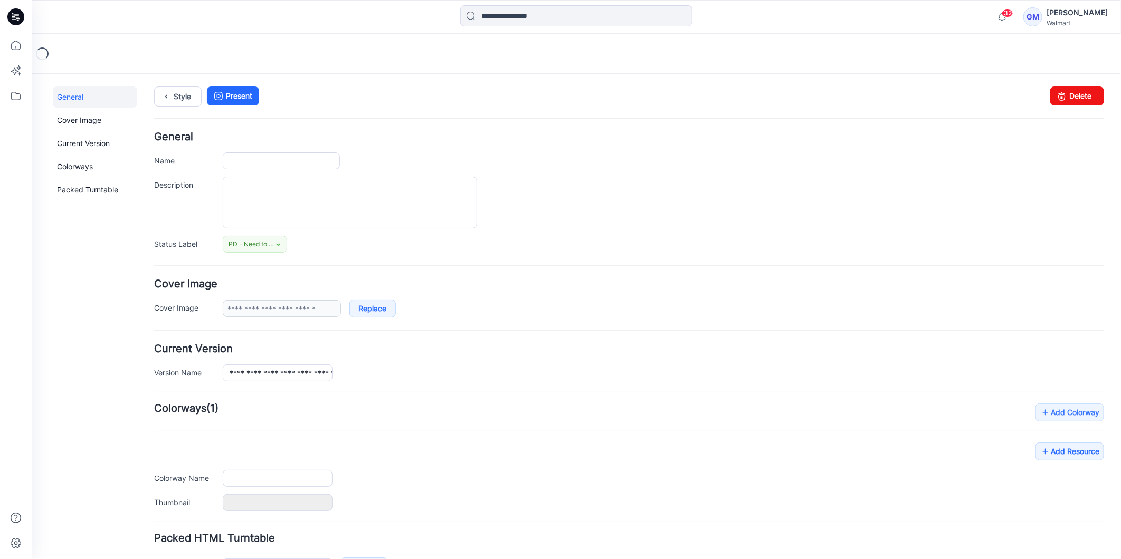
type input "**********"
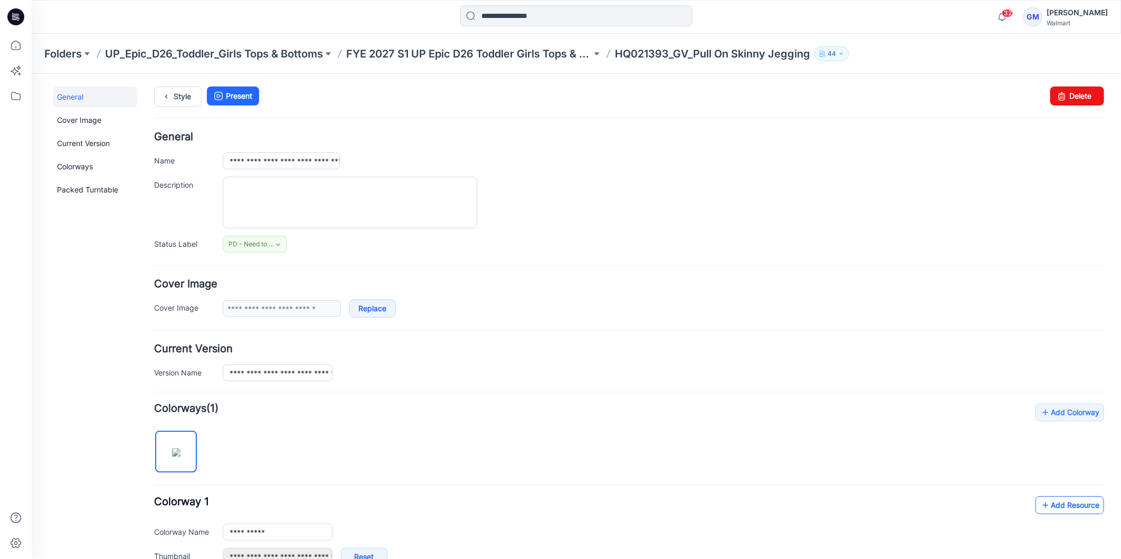
click at [1067, 504] on link "Add Resource" at bounding box center [1069, 505] width 69 height 18
